Goal: Information Seeking & Learning: Learn about a topic

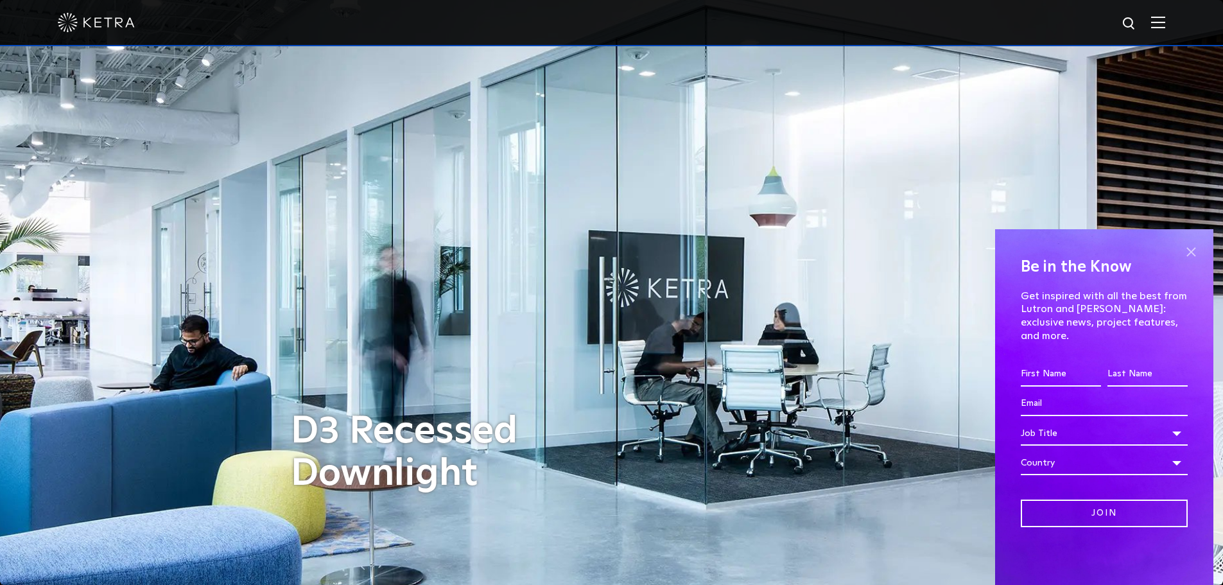
click at [1191, 261] on span at bounding box center [1191, 251] width 19 height 19
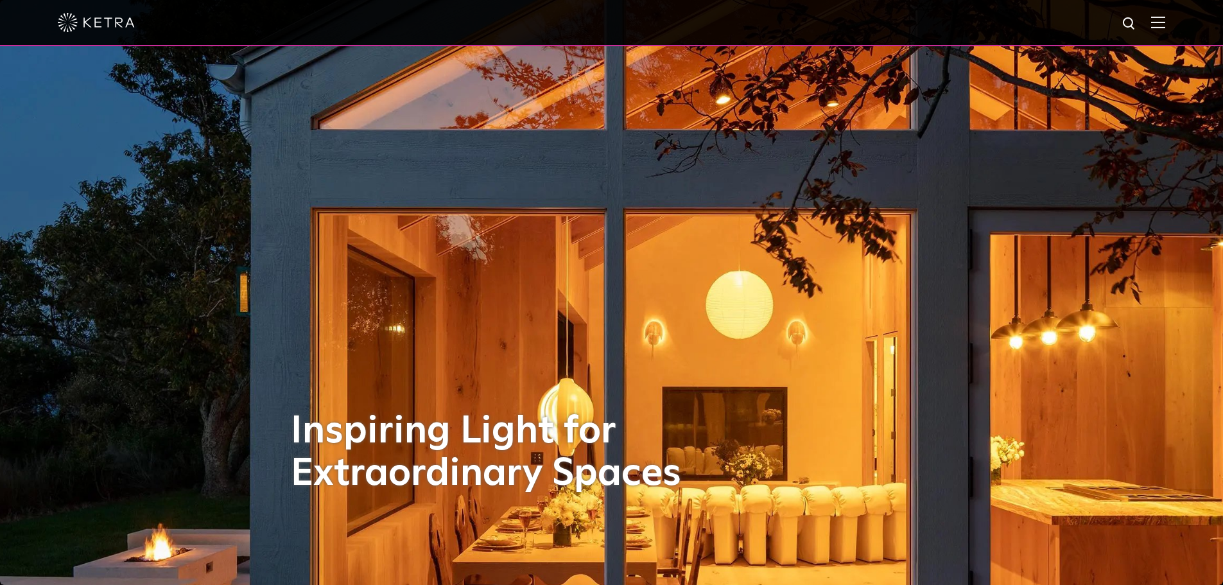
click at [1132, 22] on img at bounding box center [1130, 24] width 16 height 16
click at [979, 28] on input "text" at bounding box center [1007, 24] width 164 height 29
type input "bulbs"
click at [1089, 14] on button "Search" at bounding box center [1098, 23] width 19 height 19
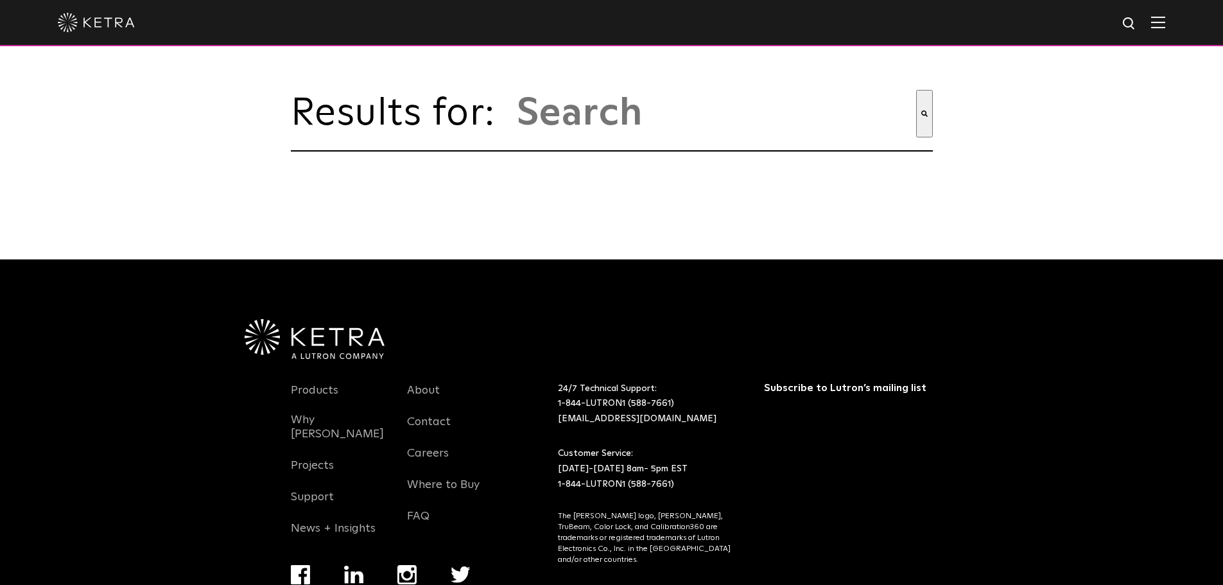
type input "bulbs"
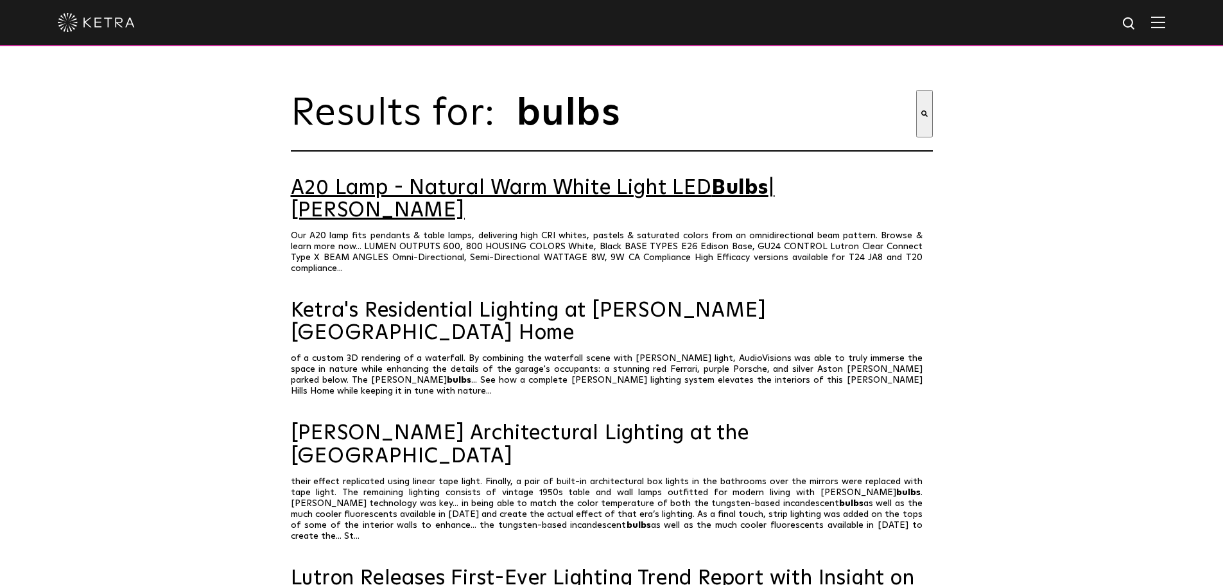
click at [550, 193] on link "A20 Lamp - Natural Warm White Light LED Bulbs | Ketra" at bounding box center [612, 199] width 642 height 45
